Goal: Find specific page/section: Find specific page/section

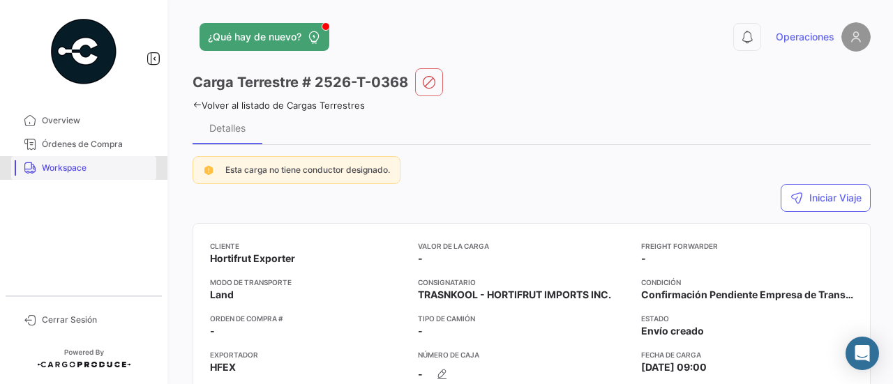
click at [92, 162] on span "Workspace" at bounding box center [96, 168] width 109 height 13
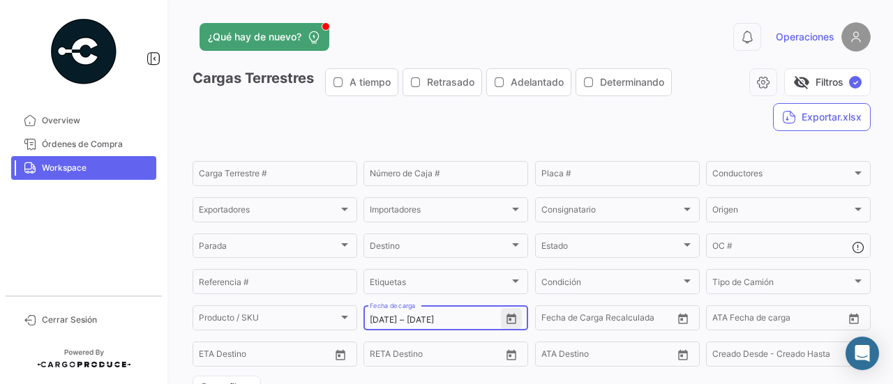
click at [511, 324] on icon "Open calendar" at bounding box center [511, 319] width 13 height 13
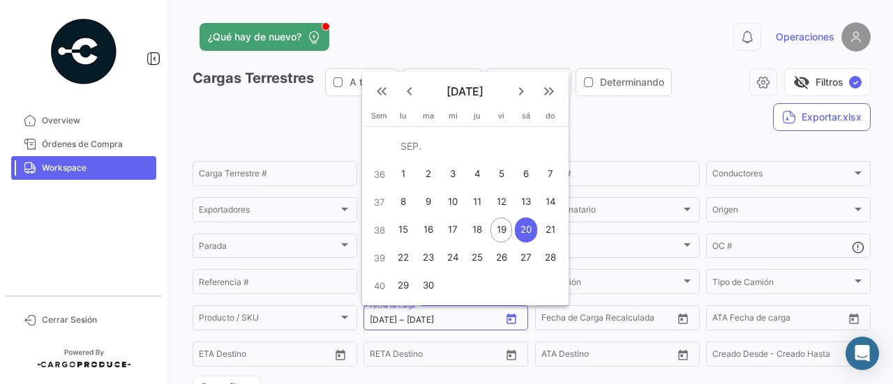
click at [531, 234] on div "20" at bounding box center [526, 230] width 22 height 25
click at [548, 232] on div "21" at bounding box center [550, 230] width 22 height 25
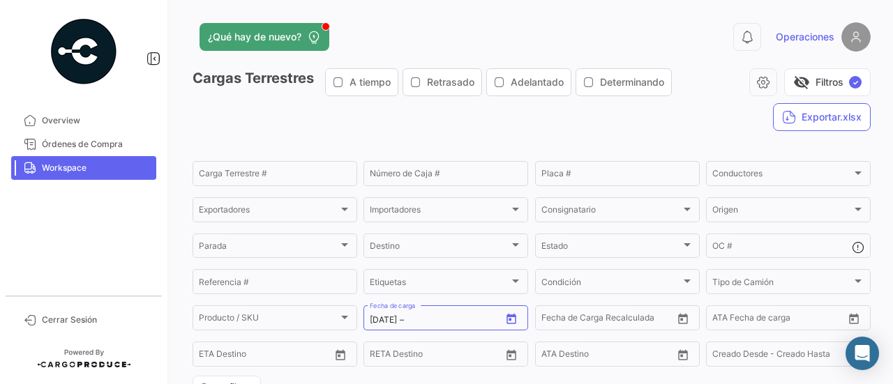
type input "[DATE]"
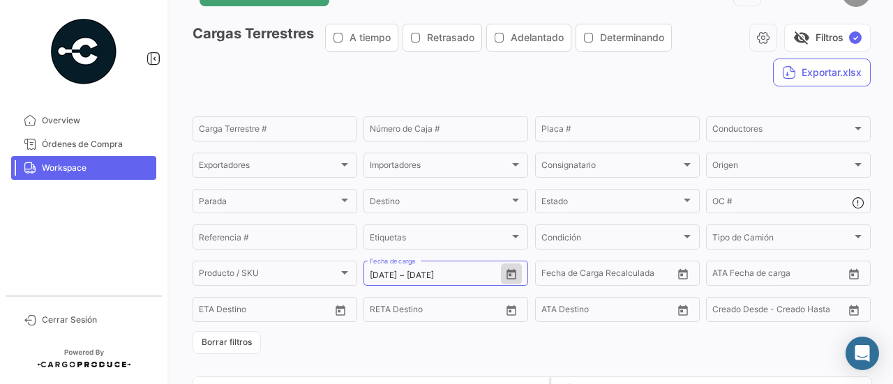
scroll to position [54, 0]
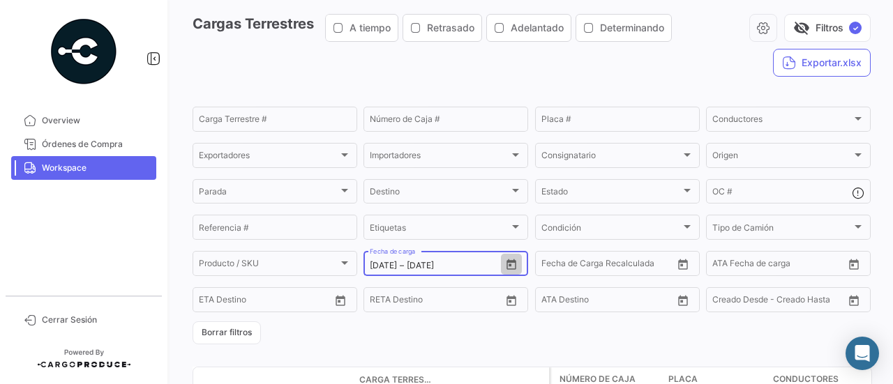
click at [509, 264] on icon "Open calendar" at bounding box center [511, 264] width 10 height 10
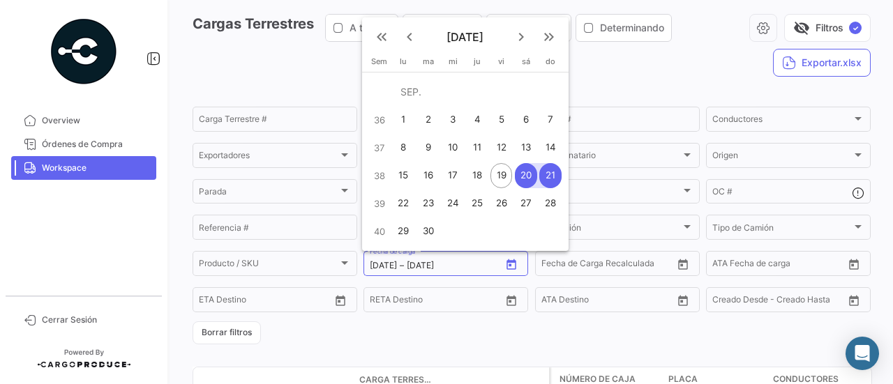
click at [552, 168] on div "21" at bounding box center [550, 175] width 22 height 25
type input "[DATE]"
click at [552, 168] on div "21" at bounding box center [550, 175] width 22 height 25
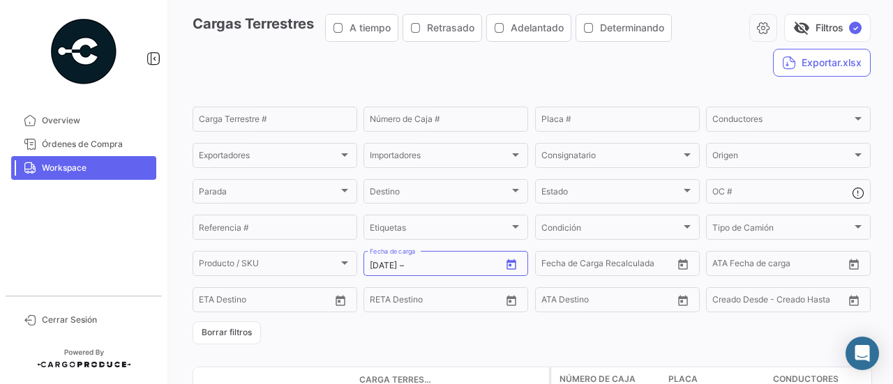
type input "[DATE]"
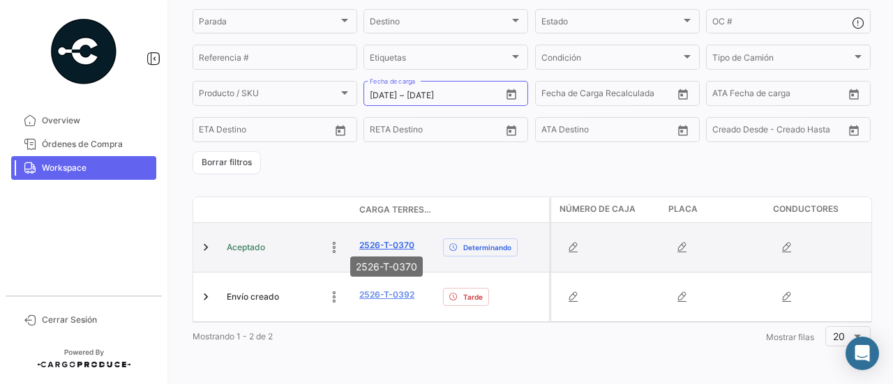
click at [386, 239] on link "2526-T-0370" at bounding box center [386, 245] width 55 height 13
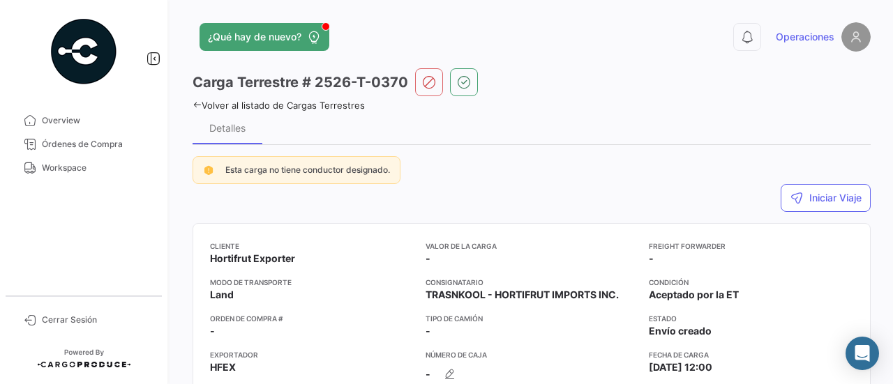
click at [198, 107] on icon at bounding box center [197, 104] width 9 height 9
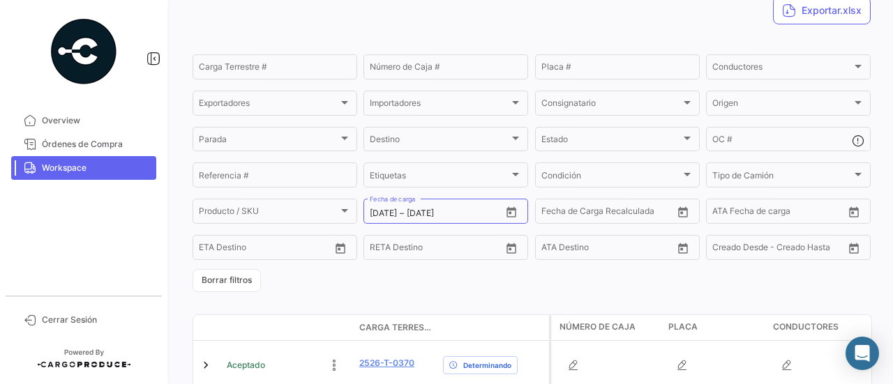
scroll to position [105, 0]
click at [505, 211] on icon "Open calendar" at bounding box center [511, 214] width 13 height 13
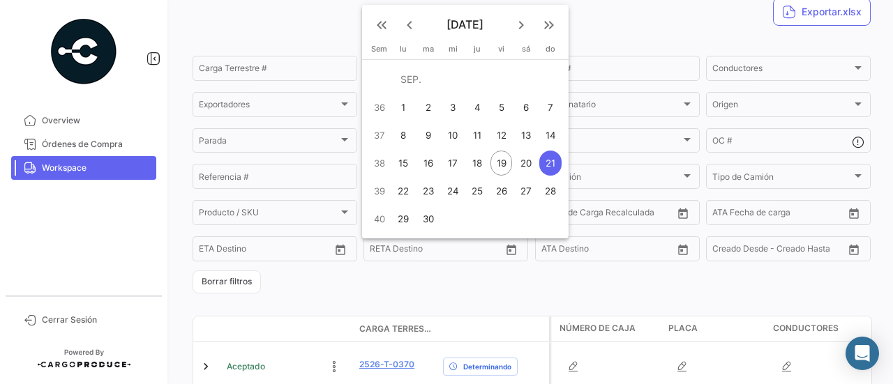
click at [555, 164] on div "21" at bounding box center [550, 163] width 22 height 25
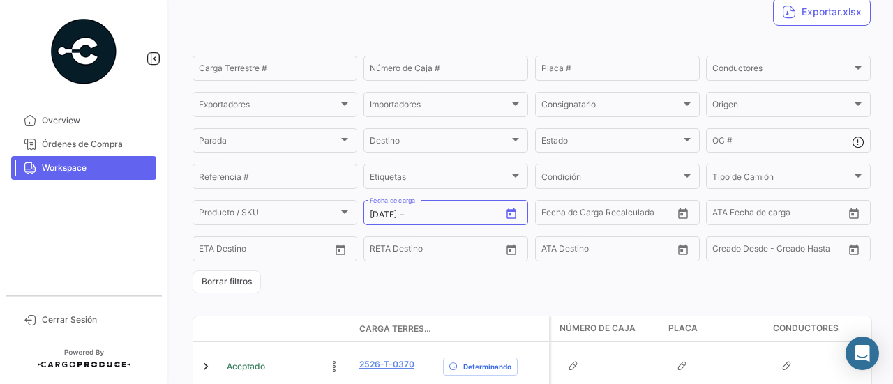
type input "[DATE]"
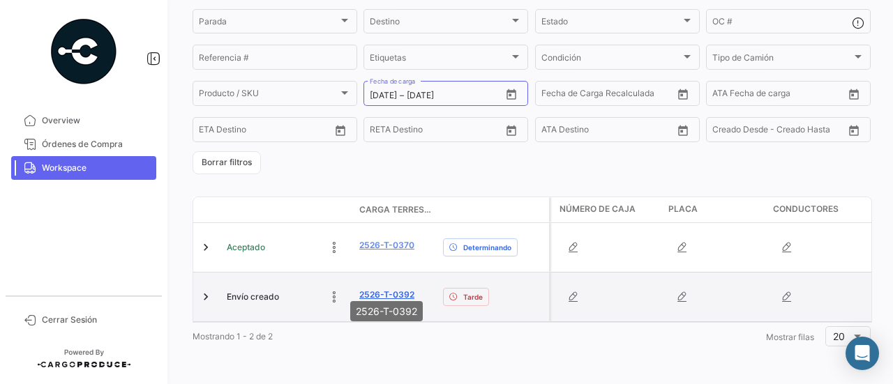
click at [389, 289] on link "2526-T-0392" at bounding box center [386, 295] width 55 height 13
